Goal: Information Seeking & Learning: Learn about a topic

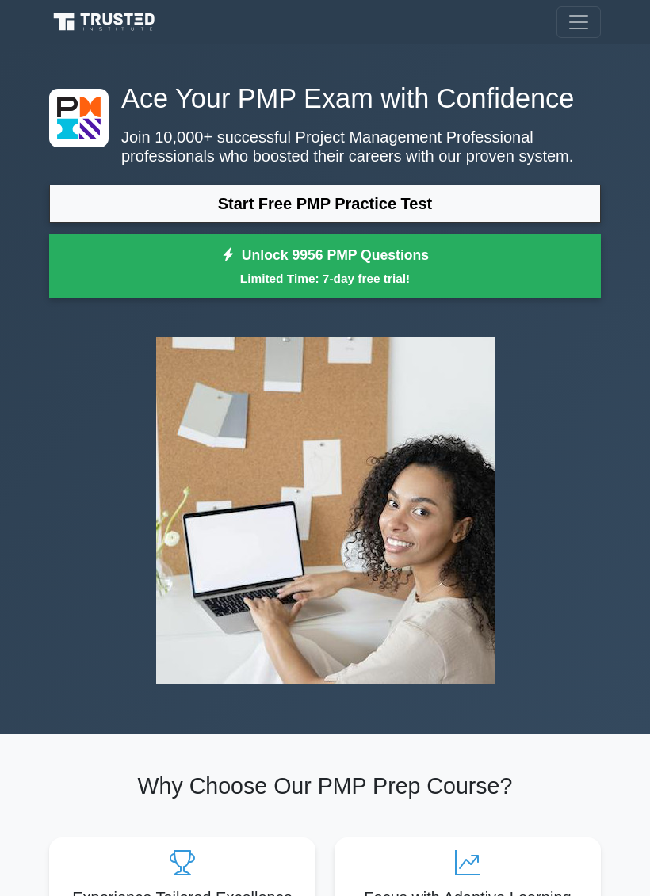
click at [475, 223] on link "Start Free PMP Practice Test" at bounding box center [325, 204] width 552 height 38
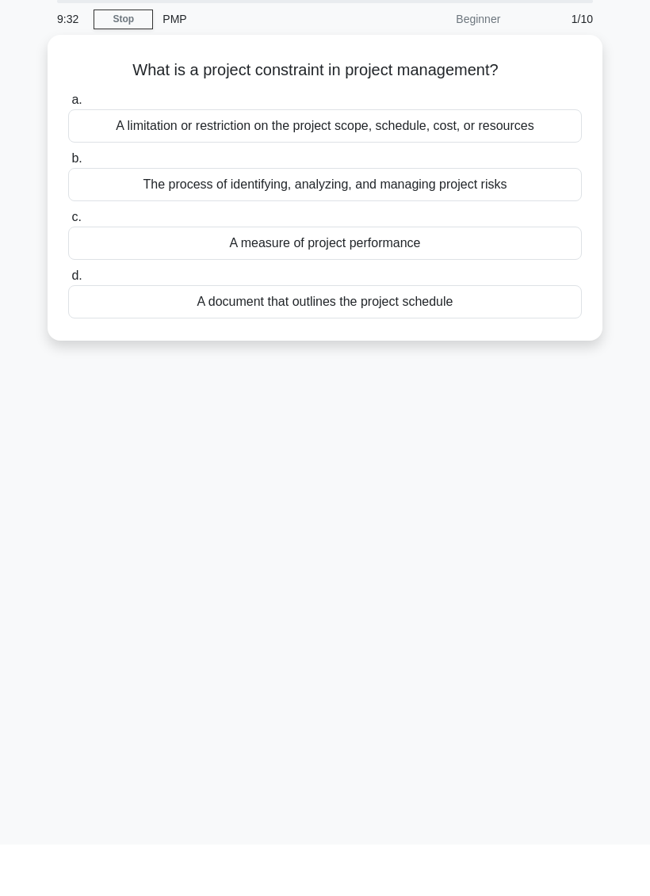
click at [495, 220] on div "The process of identifying, analyzing, and managing project risks" at bounding box center [325, 236] width 514 height 33
click at [68, 205] on input "b. The process of identifying, analyzing, and managing project risks" at bounding box center [68, 210] width 0 height 10
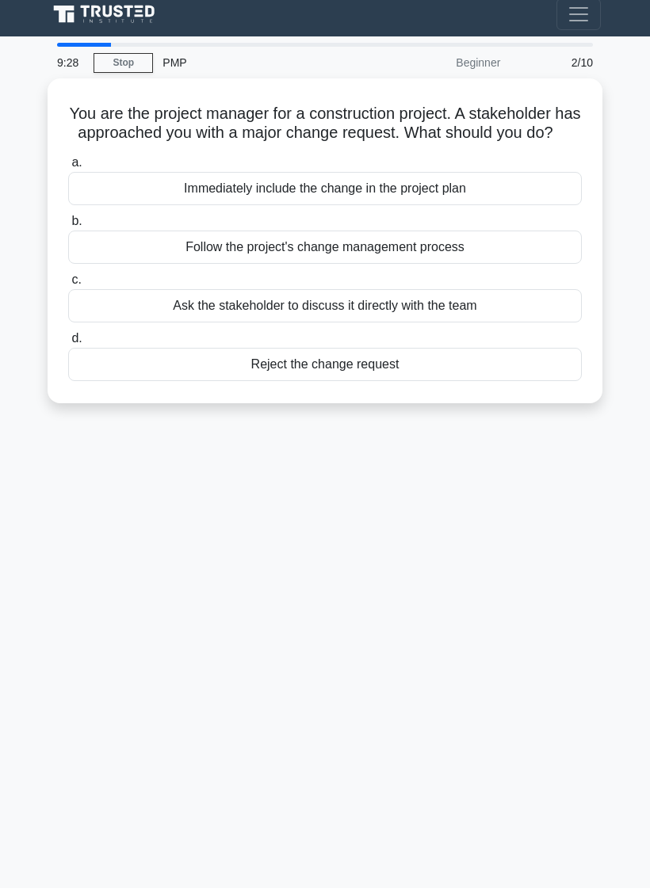
click at [208, 322] on div "Ask the stakeholder to discuss it directly with the team" at bounding box center [325, 313] width 514 height 33
click at [68, 293] on input "c. Ask the stakeholder to discuss it directly with the team" at bounding box center [68, 288] width 0 height 10
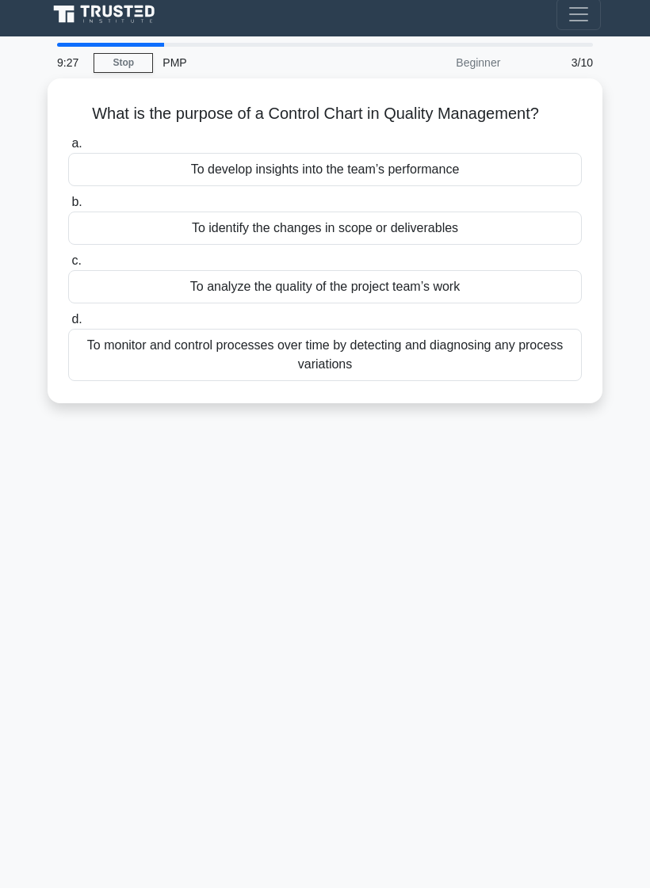
click at [73, 209] on span "b." at bounding box center [76, 209] width 10 height 13
click at [68, 209] on input "b. To identify the changes in scope or deliverables" at bounding box center [68, 210] width 0 height 10
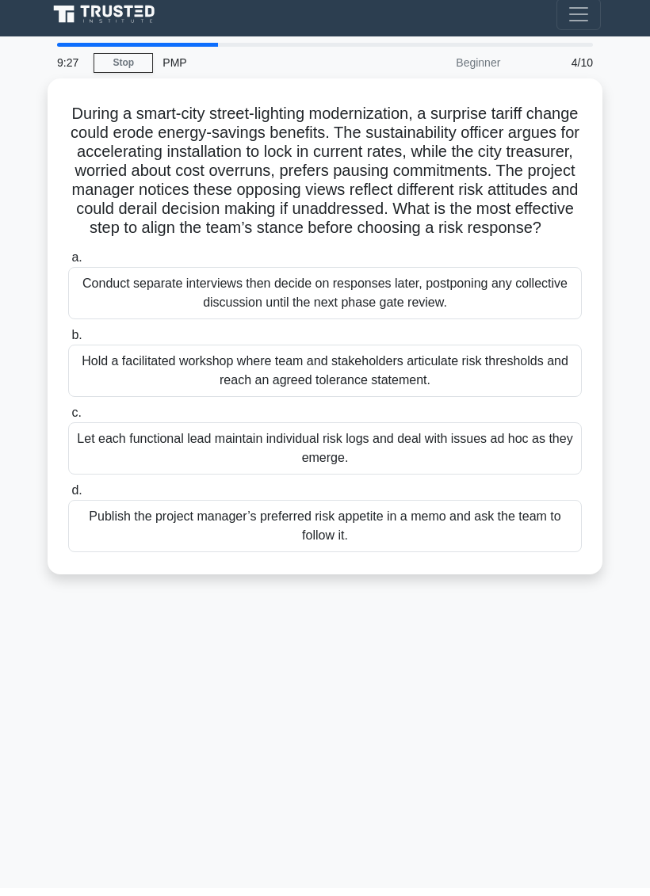
click at [80, 215] on h5 "During a smart-city street-lighting modernization, a surprise tariff change cou…" at bounding box center [325, 179] width 517 height 135
click at [499, 55] on div "Beginner" at bounding box center [440, 71] width 139 height 32
click at [486, 59] on div "Beginner" at bounding box center [440, 71] width 139 height 32
click at [476, 62] on div "Beginner" at bounding box center [440, 71] width 139 height 32
click at [484, 58] on div "Beginner" at bounding box center [440, 71] width 139 height 32
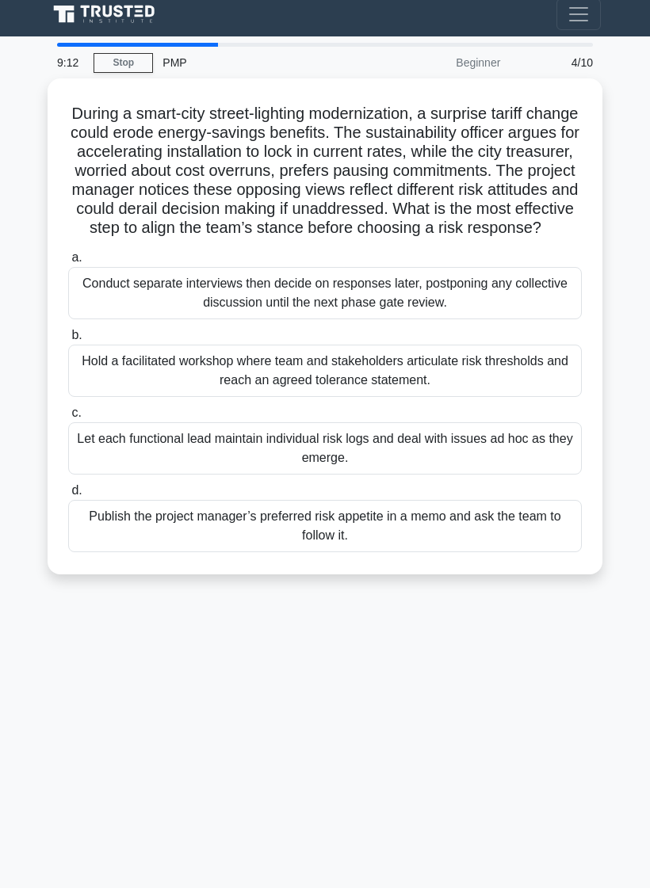
click at [505, 224] on h5 "During a smart-city street-lighting modernization, a surprise tariff change cou…" at bounding box center [325, 179] width 517 height 135
click at [413, 327] on div "Conduct separate interviews then decide on responses later, postponing any coll…" at bounding box center [325, 301] width 514 height 52
click at [68, 271] on input "a. Conduct separate interviews then decide on responses later, postponing any c…" at bounding box center [68, 266] width 0 height 10
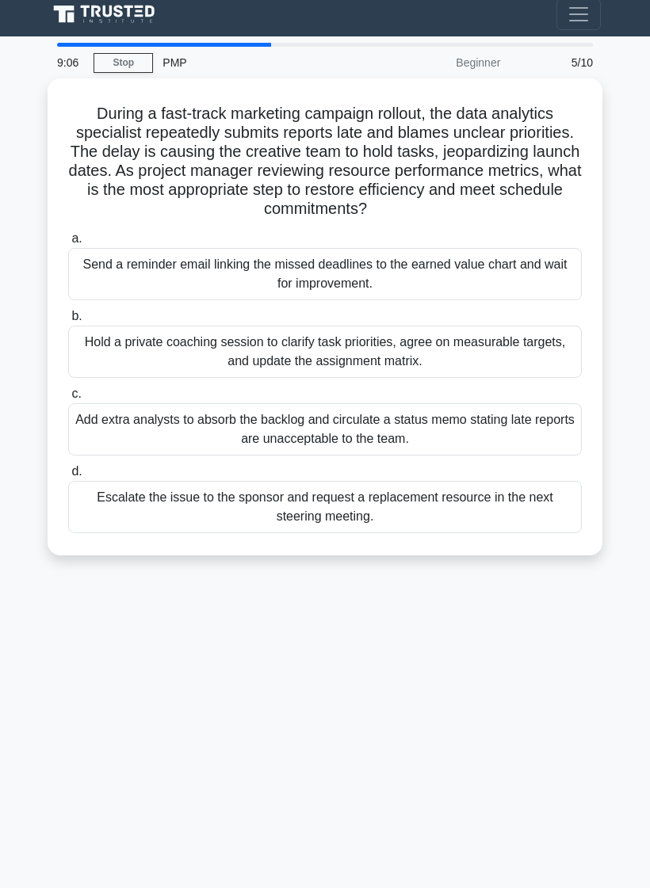
click at [365, 357] on div "Hold a private coaching session to clarify task priorities, agree on measurable…" at bounding box center [325, 360] width 514 height 52
click at [68, 330] on input "b. Hold a private coaching session to clarify task priorities, agree on measura…" at bounding box center [68, 324] width 0 height 10
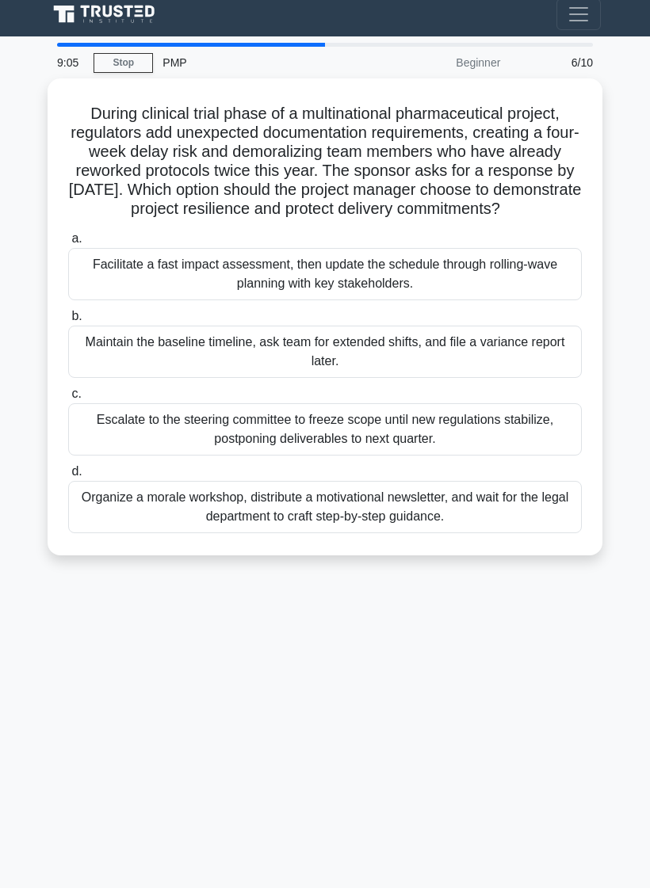
click at [380, 308] on div "Facilitate a fast impact assessment, then update the schedule through rolling-w…" at bounding box center [325, 282] width 514 height 52
click at [68, 252] on input "a. Facilitate a fast impact assessment, then update the schedule through rollin…" at bounding box center [68, 247] width 0 height 10
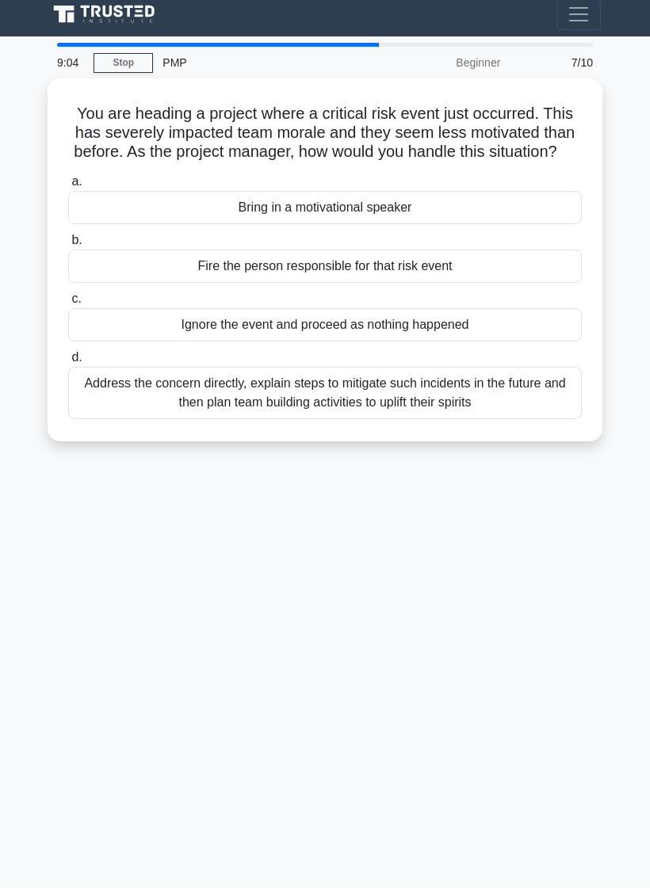
click at [359, 407] on div "Address the concern directly, explain steps to mitigate such incidents in the f…" at bounding box center [325, 401] width 514 height 52
click at [68, 371] on input "d. Address the concern directly, explain steps to mitigate such incidents in th…" at bounding box center [68, 366] width 0 height 10
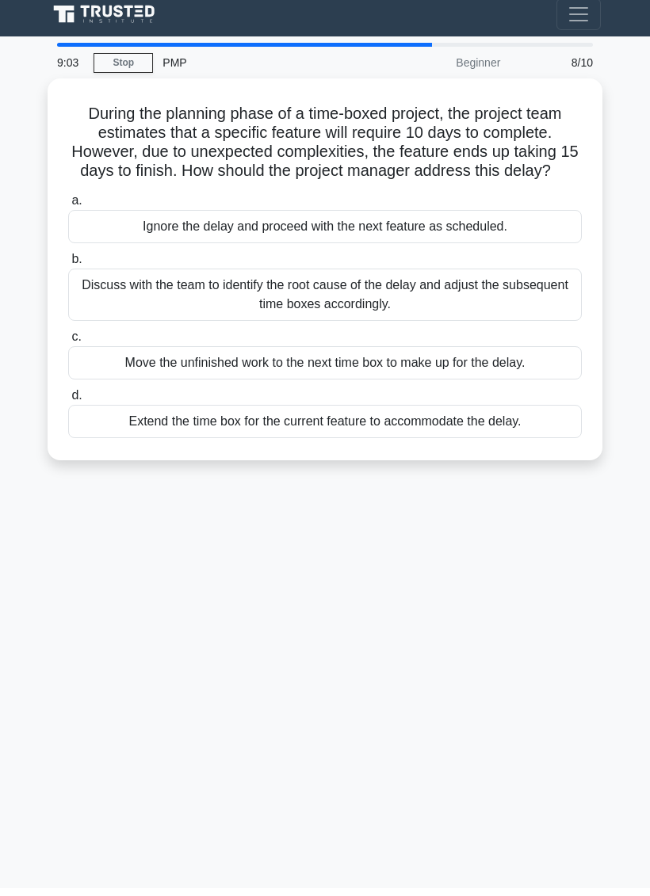
click at [372, 312] on div "Discuss with the team to identify the root cause of the delay and adjust the su…" at bounding box center [325, 303] width 514 height 52
click at [68, 273] on input "b. Discuss with the team to identify the root cause of the delay and adjust the…" at bounding box center [68, 267] width 0 height 10
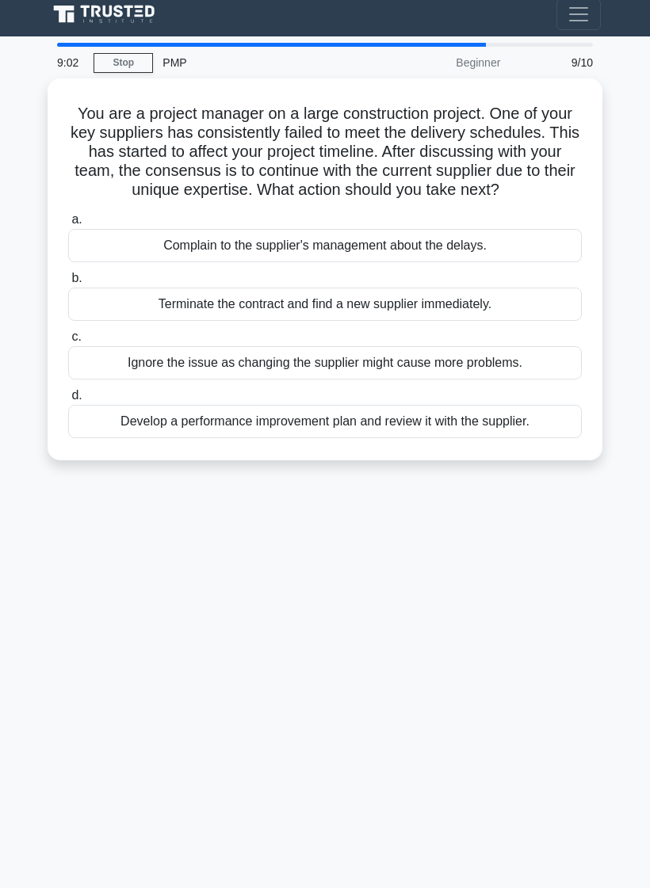
click at [361, 353] on label "c. Ignore the issue as changing the supplier might cause more problems." at bounding box center [325, 361] width 514 height 52
click at [68, 350] on input "c. Ignore the issue as changing the supplier might cause more problems." at bounding box center [68, 345] width 0 height 10
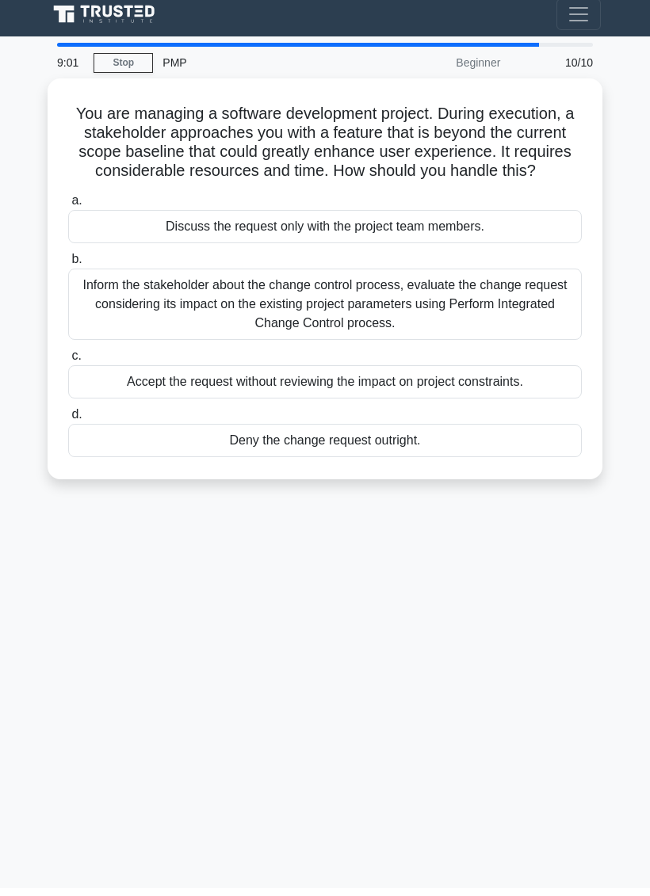
click at [354, 399] on div "Accept the request without reviewing the impact on project constraints." at bounding box center [325, 389] width 514 height 33
click at [68, 369] on input "c. Accept the request without reviewing the impact on project constraints." at bounding box center [68, 364] width 0 height 10
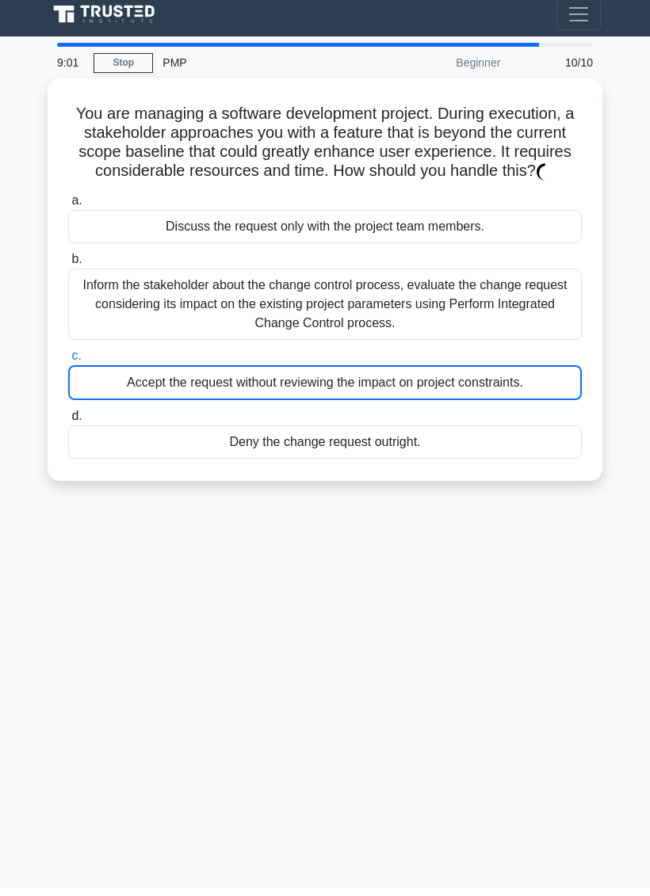
click at [377, 332] on div "Inform the stakeholder about the change control process, evaluate the change re…" at bounding box center [325, 312] width 514 height 71
click at [68, 273] on input "b. Inform the stakeholder about the change control process, evaluate the change…" at bounding box center [68, 267] width 0 height 10
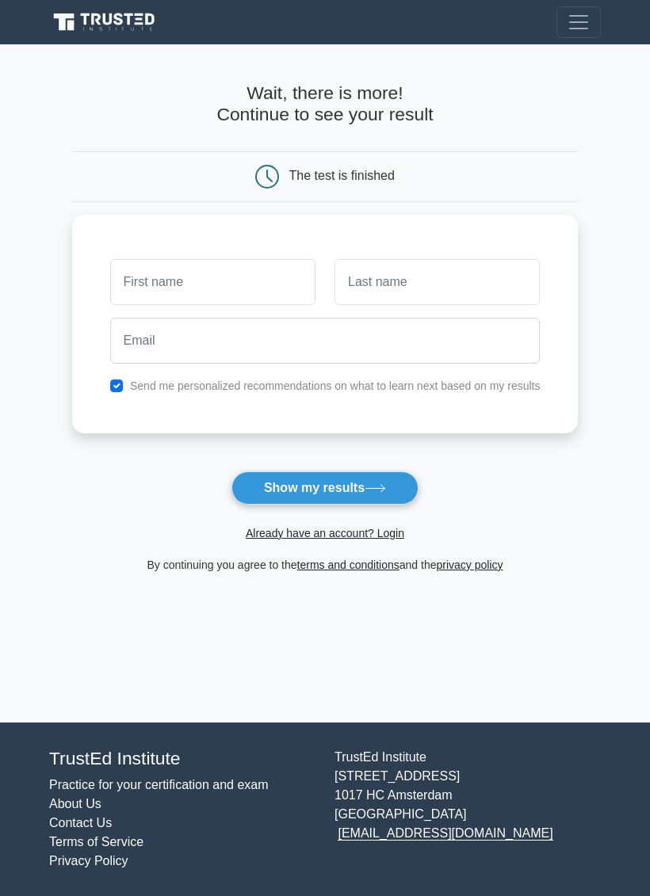
click at [386, 493] on icon at bounding box center [375, 488] width 21 height 9
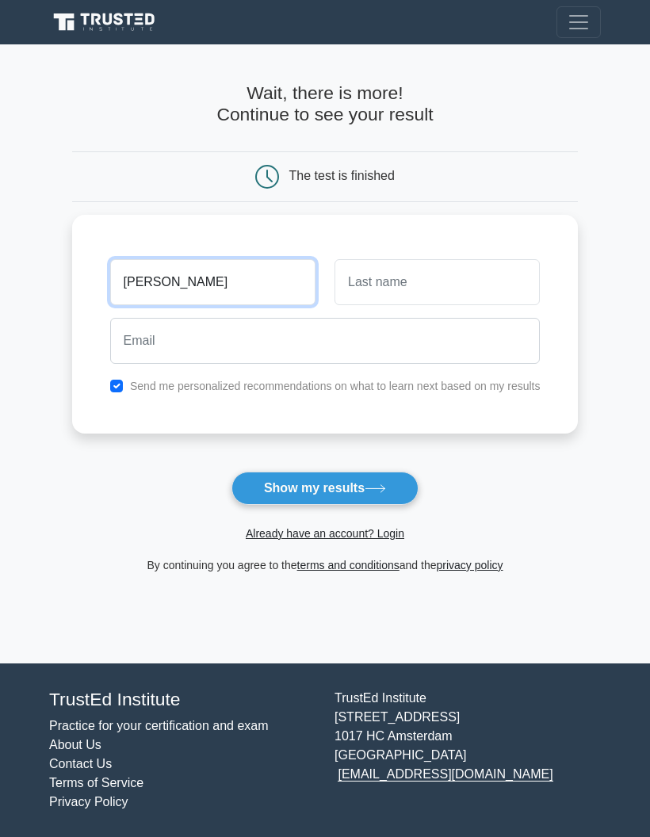
type input "Kim"
click at [391, 481] on button "Show my results" at bounding box center [324, 488] width 187 height 33
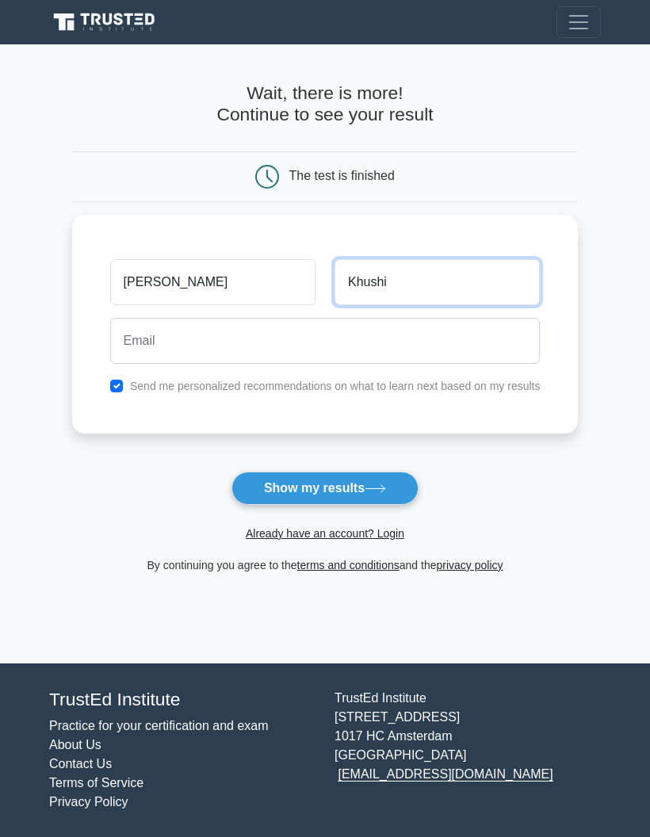
type input "Khushi"
click at [392, 493] on button "Show my results" at bounding box center [324, 488] width 187 height 33
click at [370, 489] on icon at bounding box center [375, 488] width 21 height 9
click at [369, 489] on icon at bounding box center [375, 488] width 21 height 9
